Goal: Information Seeking & Learning: Learn about a topic

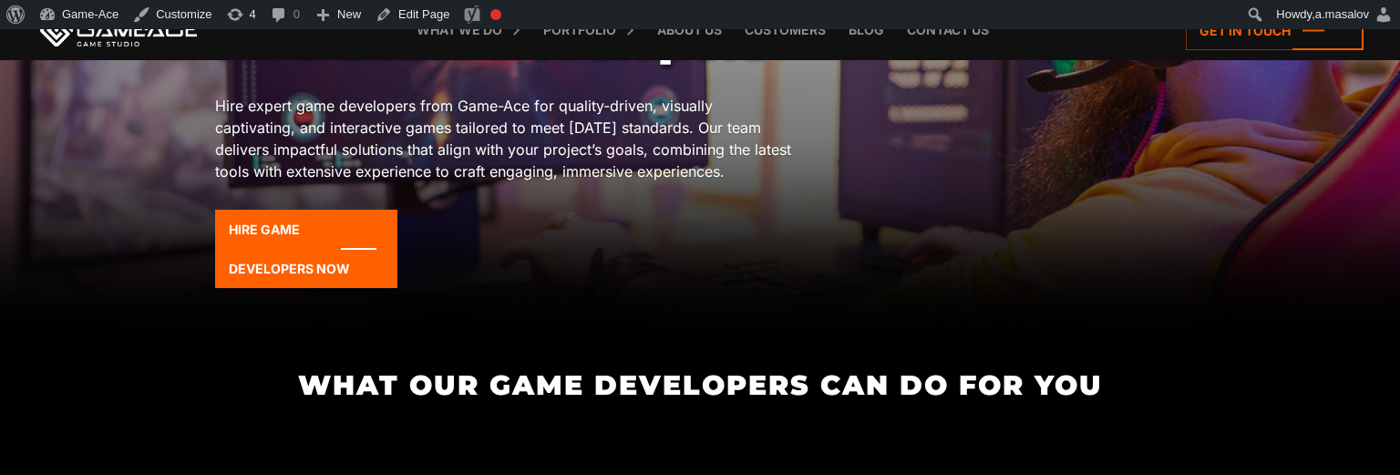
scroll to position [299, 0]
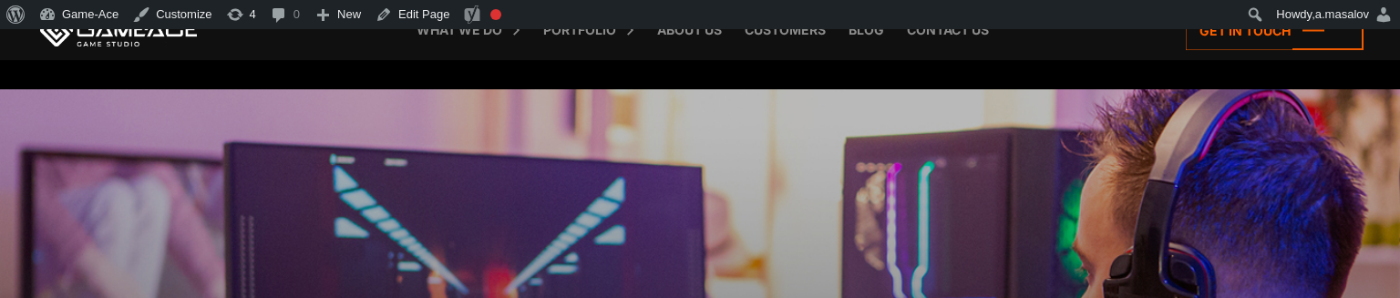
scroll to position [421, 0]
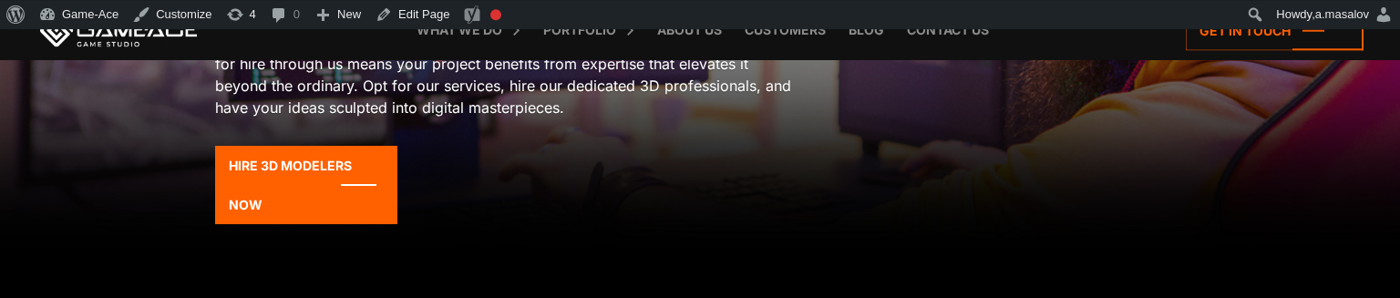
scroll to position [383, 0]
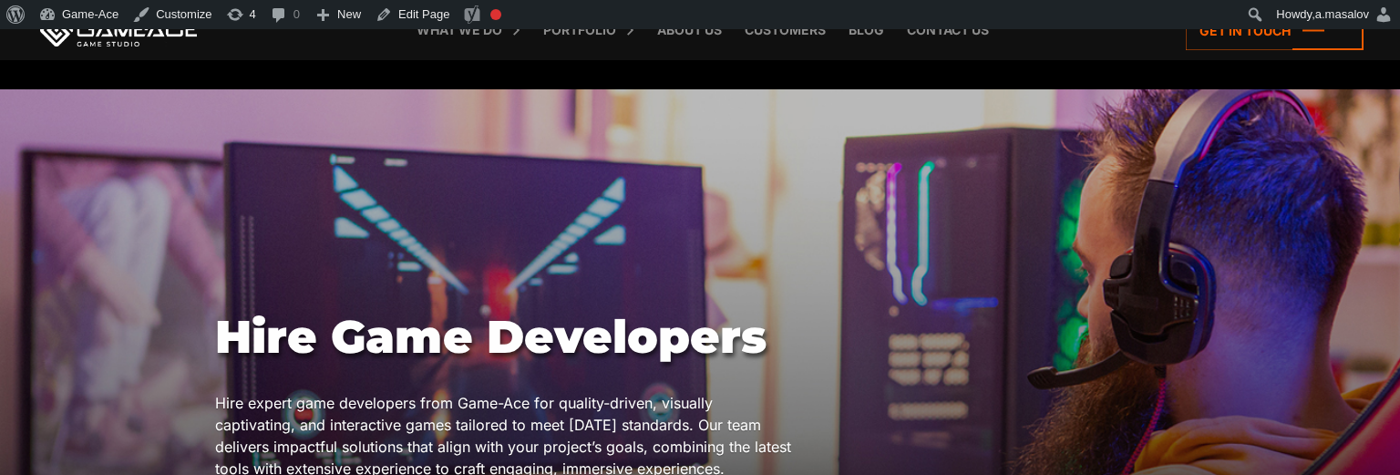
scroll to position [313, 0]
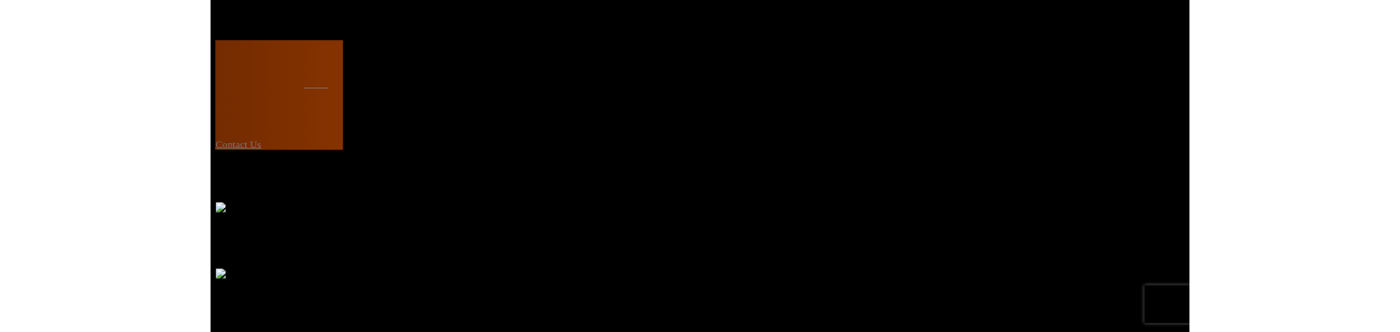
scroll to position [328, 0]
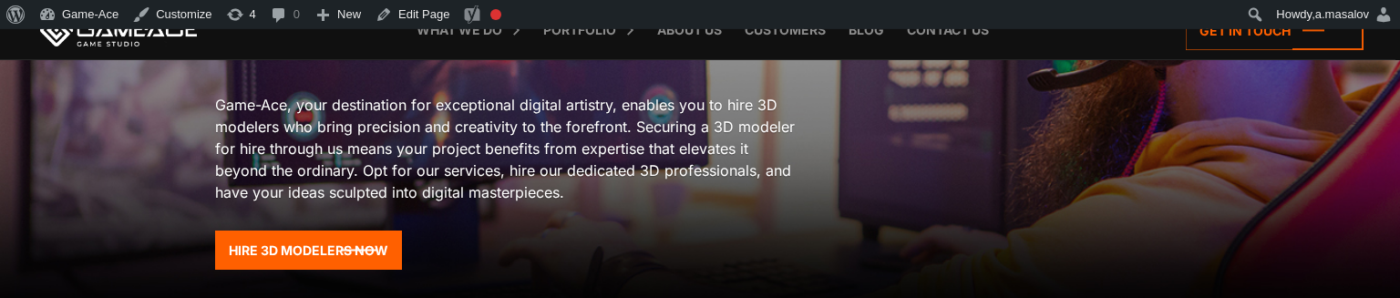
scroll to position [297, 0]
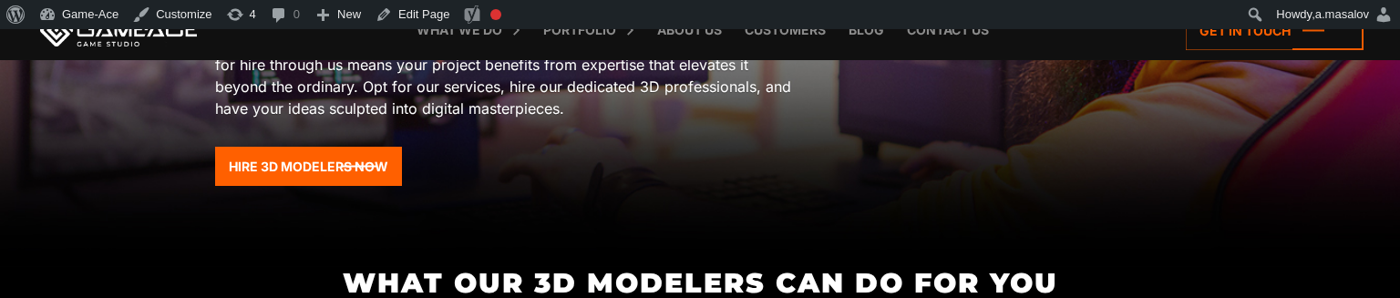
scroll to position [405, 0]
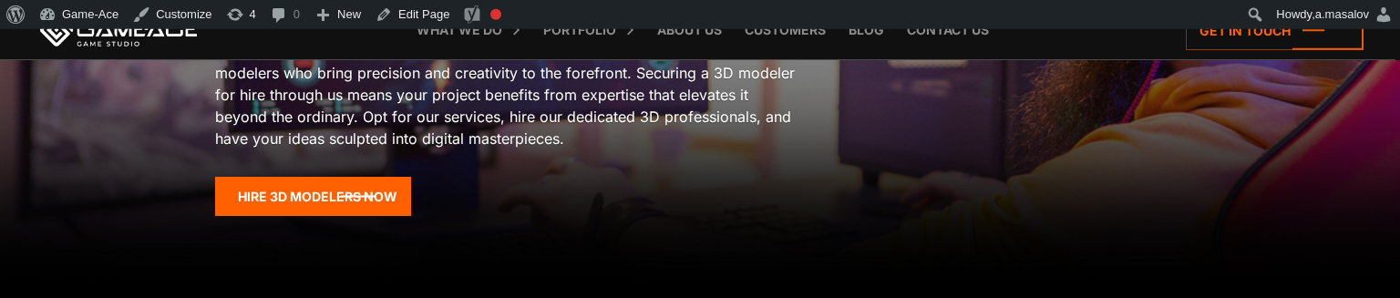
scroll to position [352, 0]
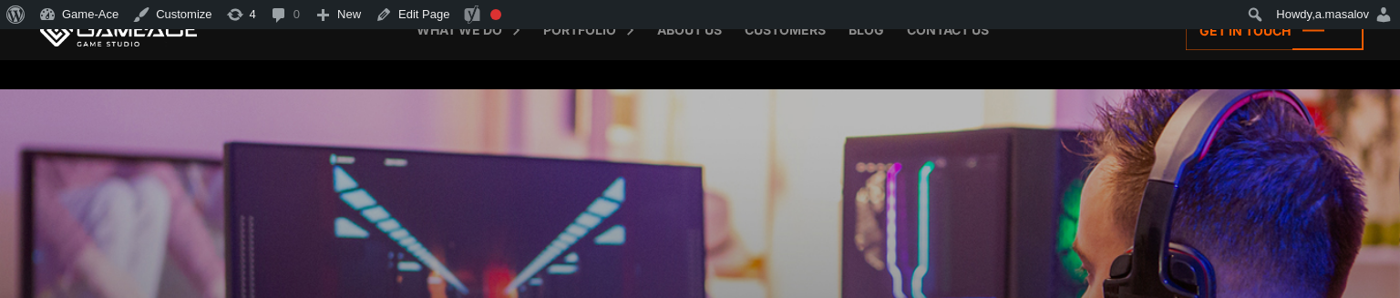
scroll to position [317, 0]
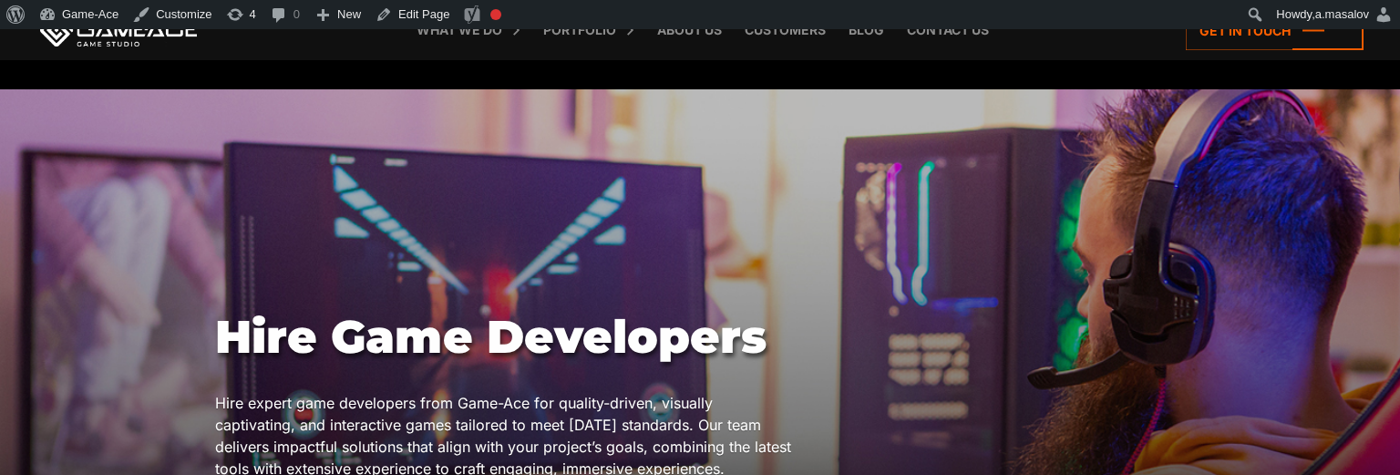
scroll to position [365, 0]
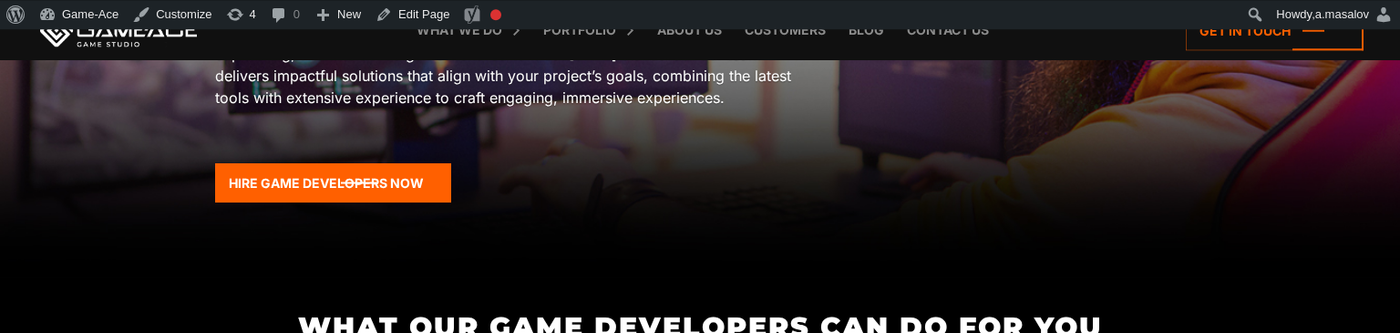
scroll to position [372, 0]
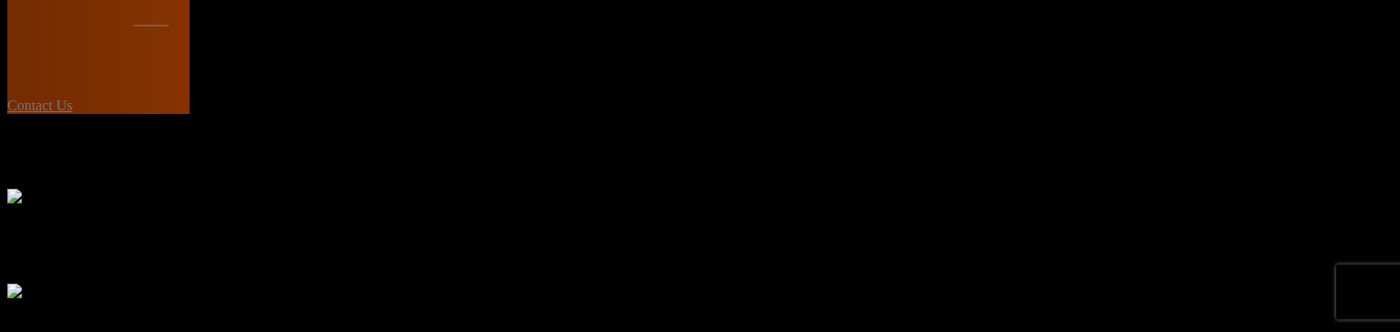
scroll to position [427, 0]
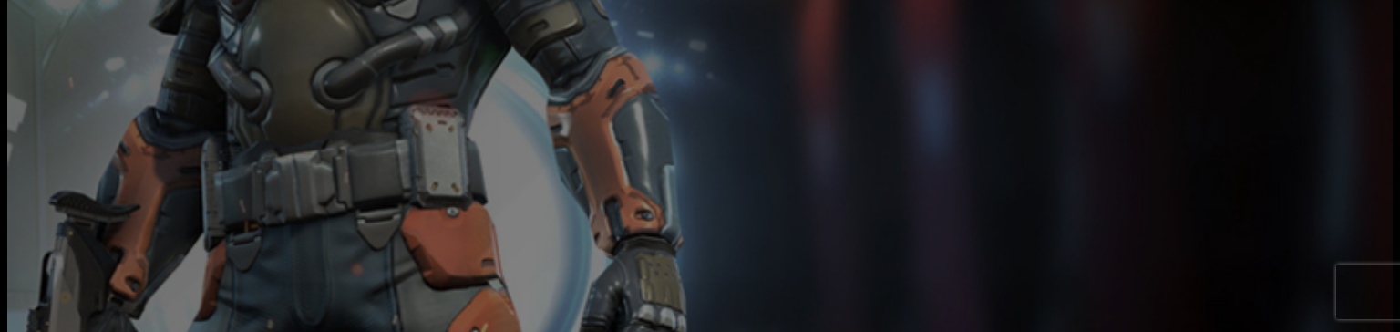
scroll to position [438, 0]
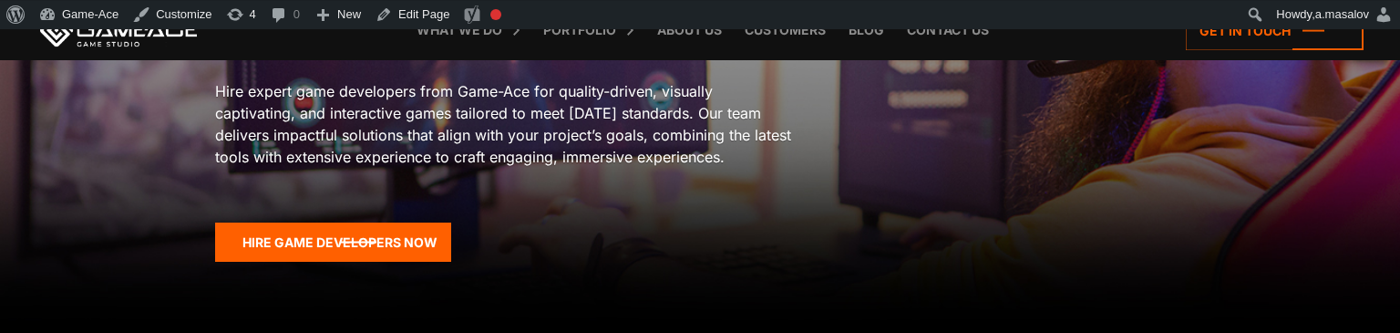
scroll to position [312, 0]
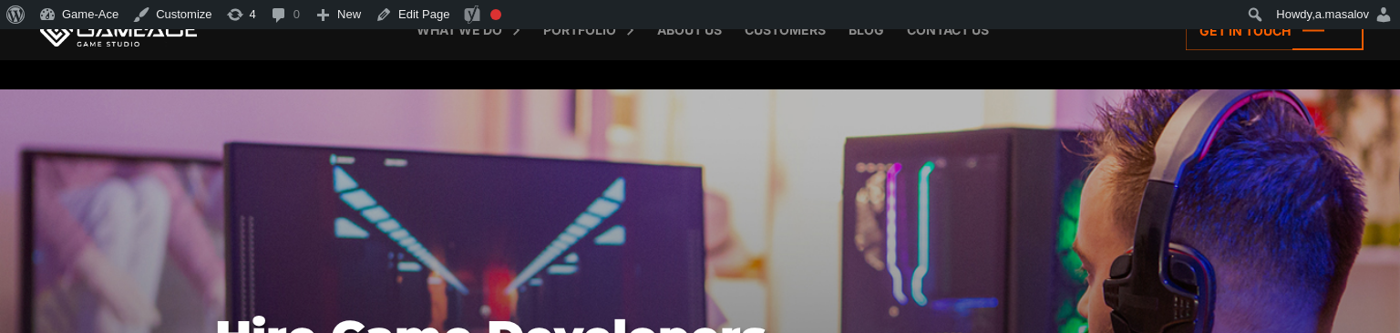
scroll to position [366, 0]
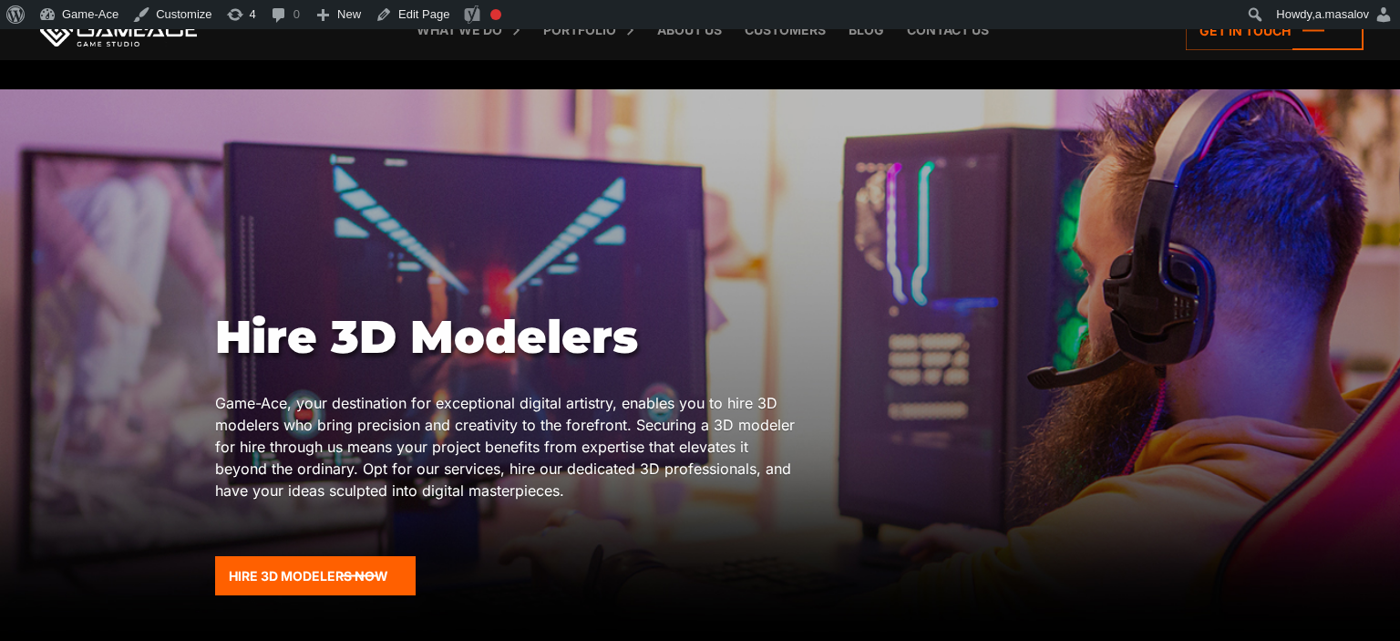
scroll to position [121, 0]
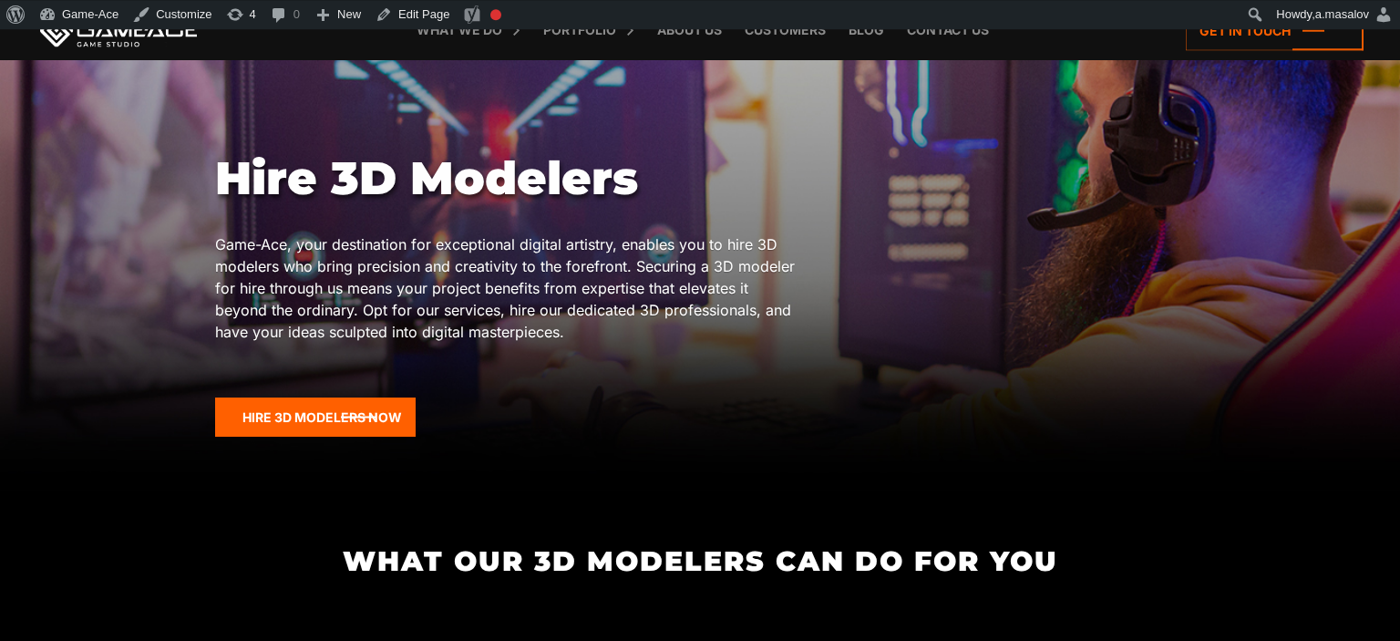
scroll to position [159, 0]
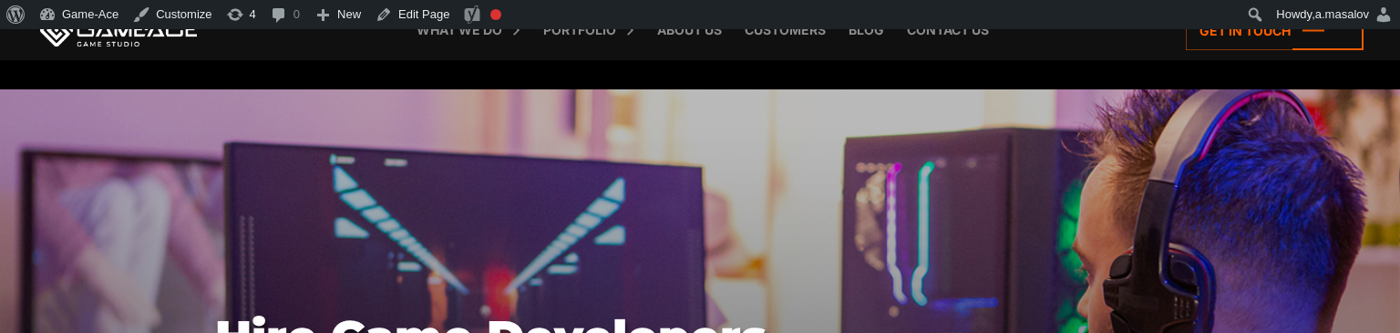
scroll to position [325, 0]
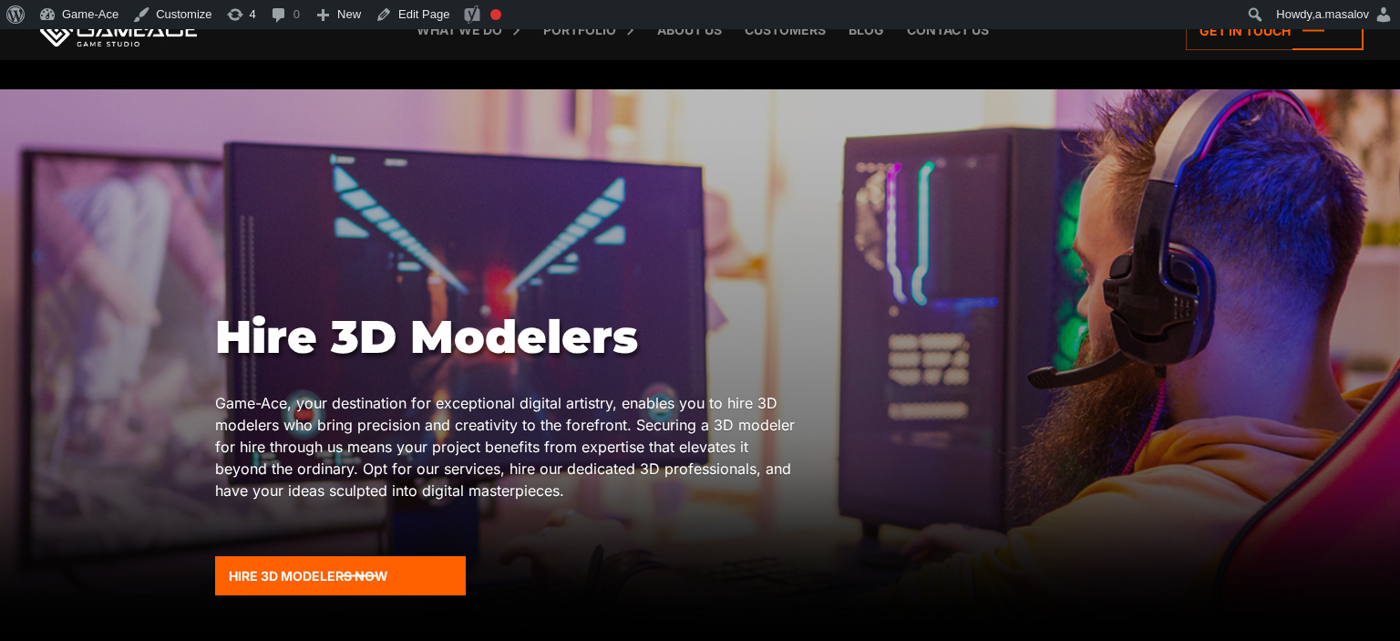
scroll to position [211, 0]
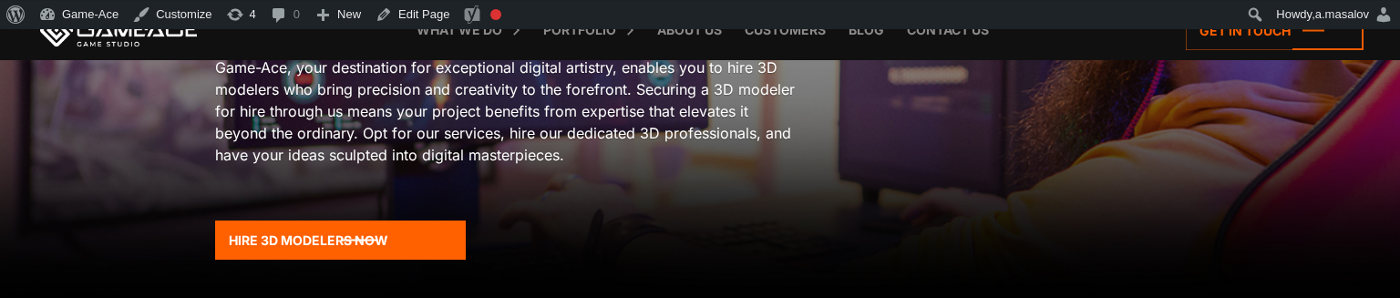
scroll to position [345, 0]
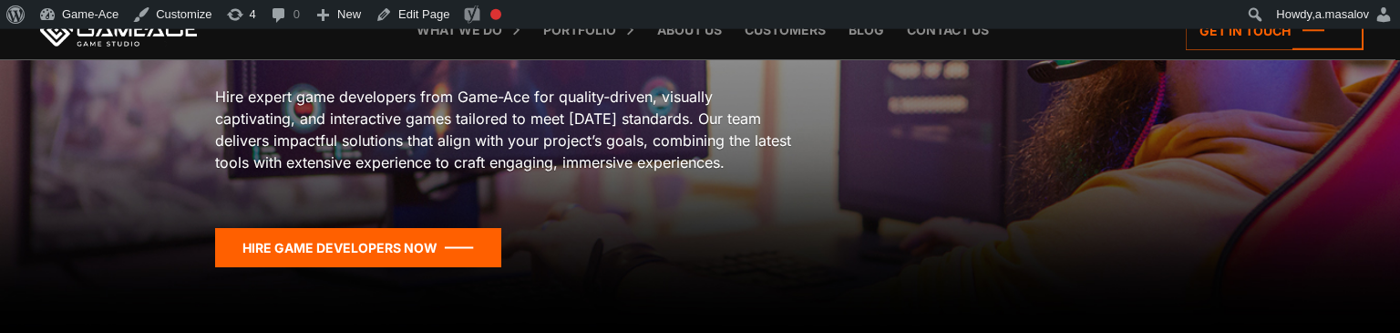
scroll to position [306, 0]
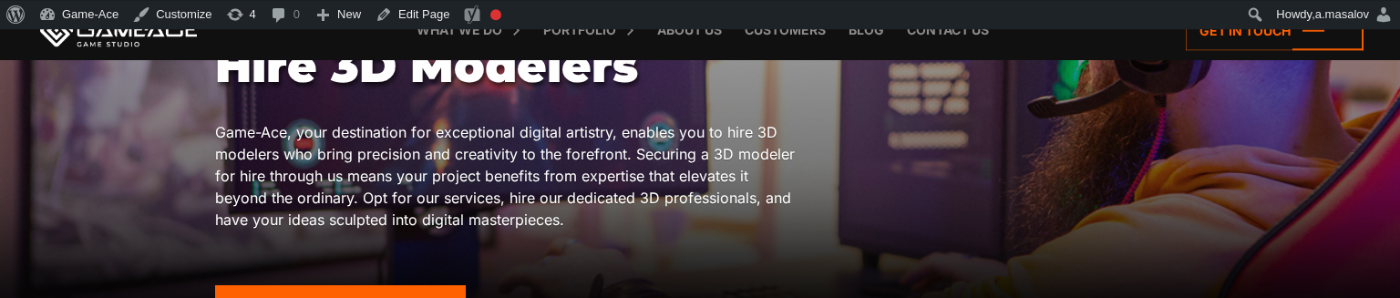
scroll to position [374, 0]
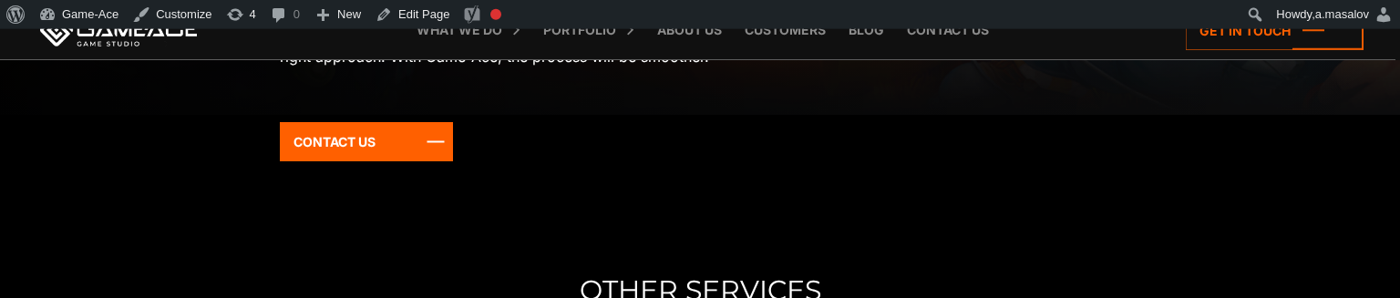
scroll to position [560, 0]
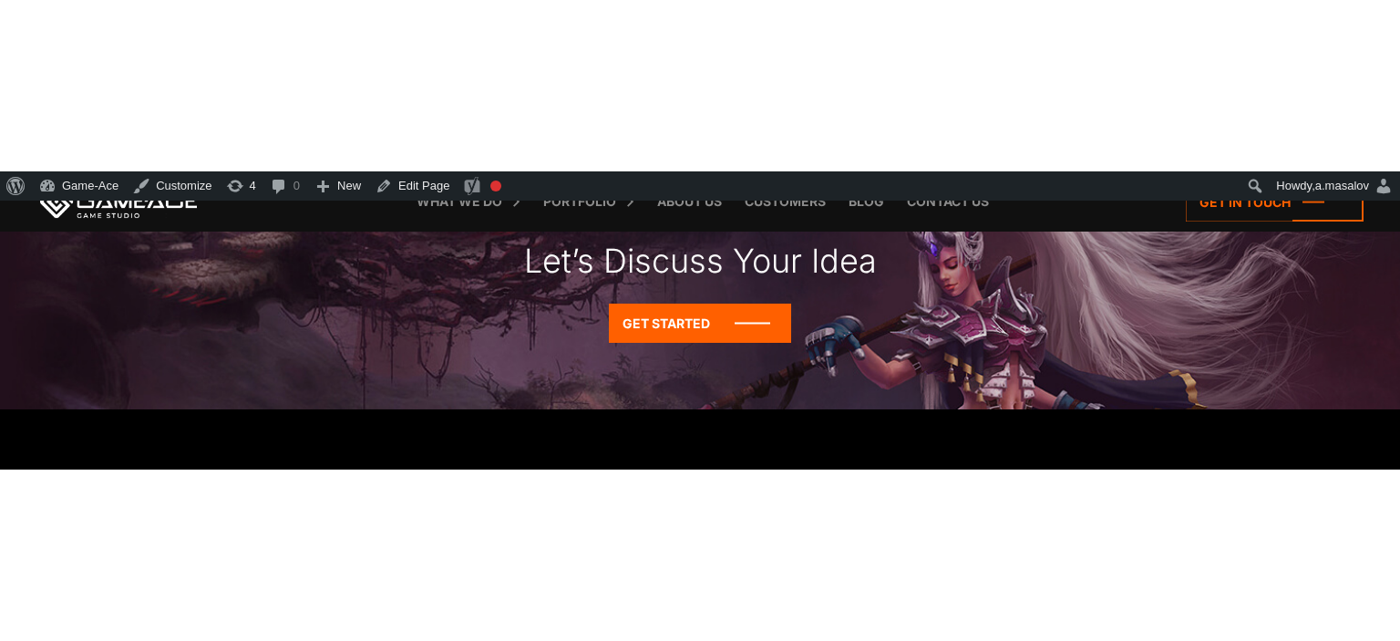
scroll to position [984, 0]
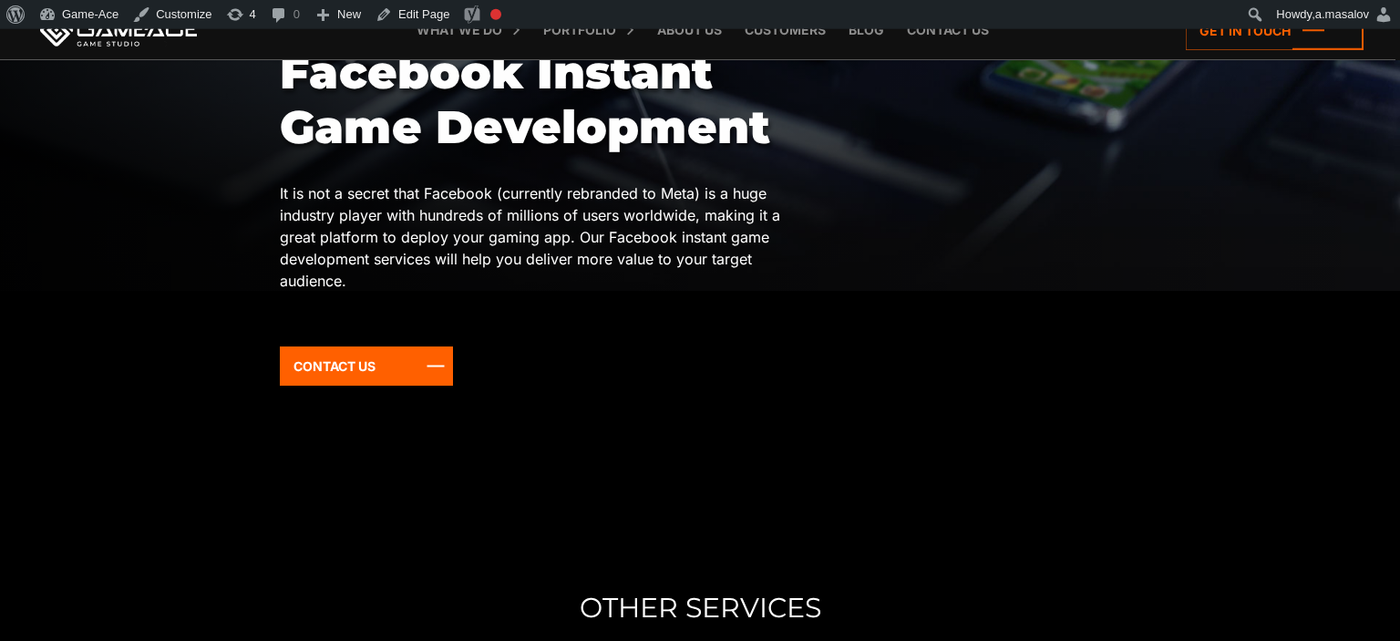
scroll to position [312, 0]
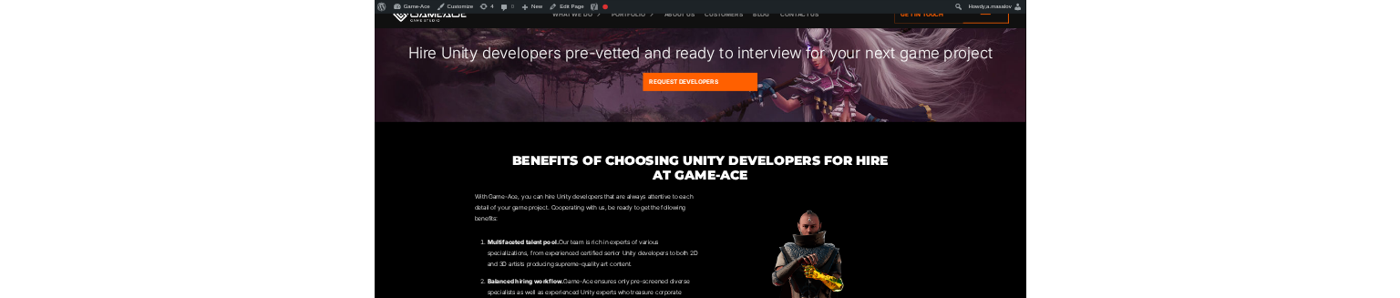
scroll to position [1965, 0]
